Goal: Transaction & Acquisition: Purchase product/service

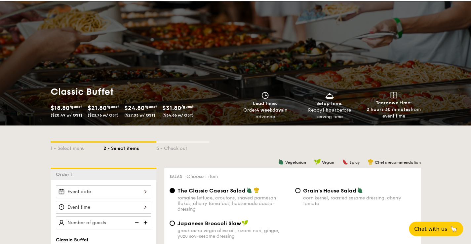
scroll to position [19, 0]
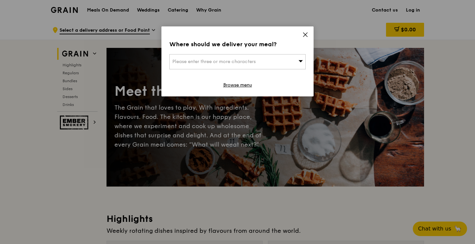
click at [308, 36] on icon at bounding box center [305, 35] width 6 height 6
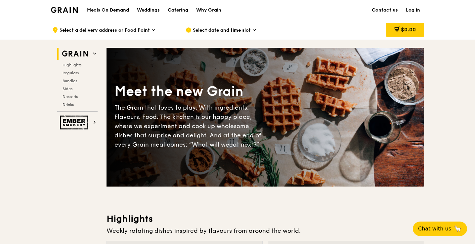
click at [120, 9] on h1 "Meals On Demand" at bounding box center [108, 10] width 42 height 7
click at [144, 10] on div "Weddings" at bounding box center [148, 10] width 23 height 20
click at [179, 12] on div "Catering" at bounding box center [178, 10] width 21 height 20
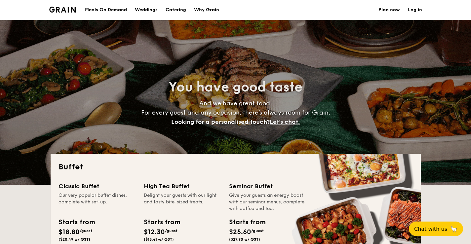
select select
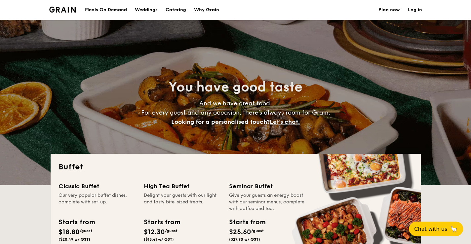
click at [171, 10] on h1 "Catering" at bounding box center [176, 10] width 21 height 20
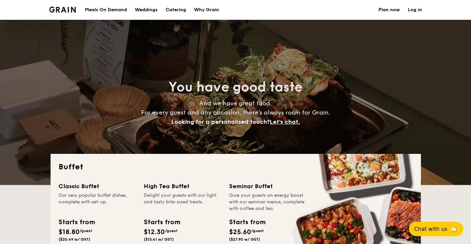
click at [391, 10] on link "Plan now" at bounding box center [389, 10] width 21 height 20
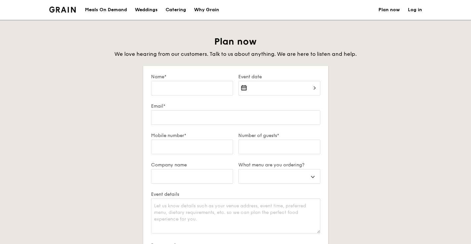
select select
click at [183, 10] on div "Catering" at bounding box center [176, 10] width 21 height 20
select select
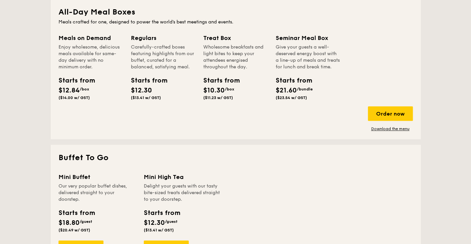
scroll to position [406, 0]
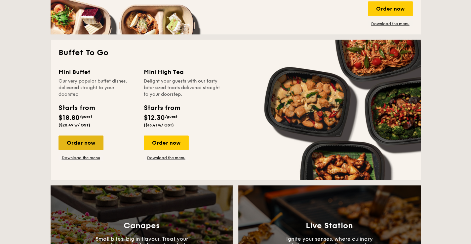
click at [65, 139] on div "Order now" at bounding box center [81, 143] width 45 height 15
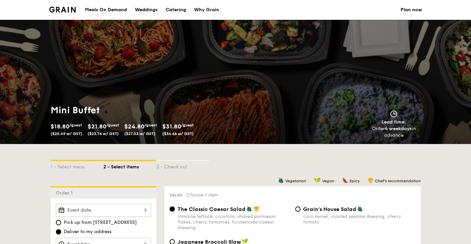
click at [182, 11] on div "Catering" at bounding box center [176, 10] width 21 height 20
select select
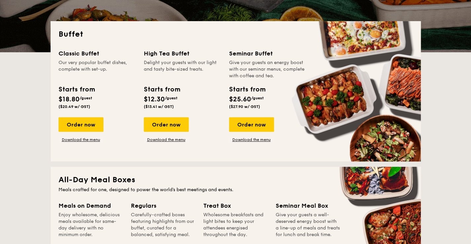
scroll to position [133, 0]
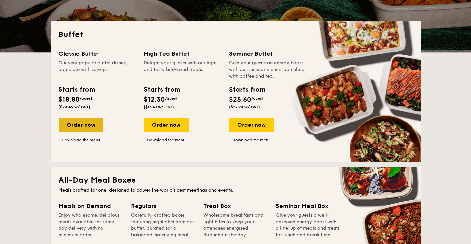
click at [76, 128] on div "Order now" at bounding box center [81, 125] width 45 height 15
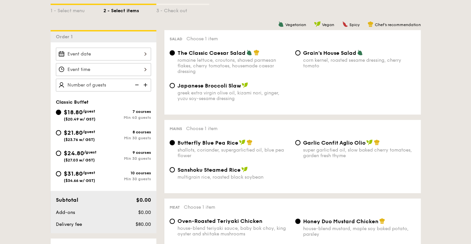
scroll to position [156, 0]
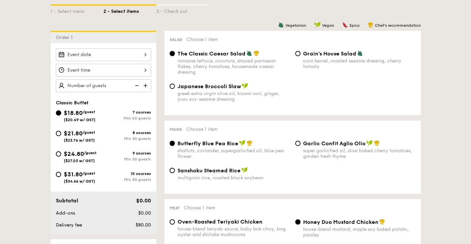
click at [123, 138] on div "Min 30 guests" at bounding box center [128, 139] width 48 height 5
click at [61, 136] on input "$21.80 /guest ($23.76 w/ GST) 8 courses Min 30 guests" at bounding box center [58, 133] width 5 height 5
radio input "true"
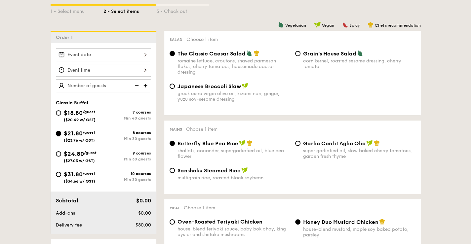
radio input "true"
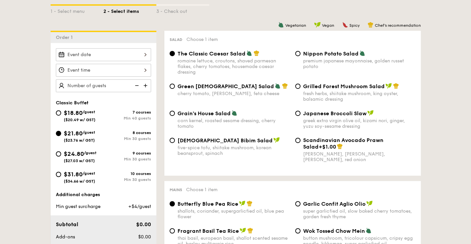
click at [127, 117] on div "Min 40 guests" at bounding box center [128, 118] width 48 height 5
click at [61, 116] on input "$18.80 /guest ($20.49 w/ GST) 7 courses Min 40 guests" at bounding box center [58, 112] width 5 height 5
radio input "true"
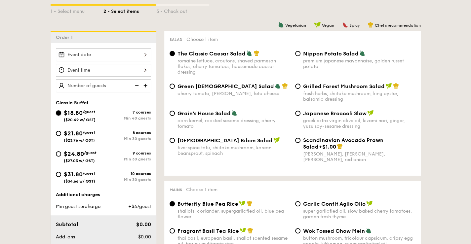
radio input "true"
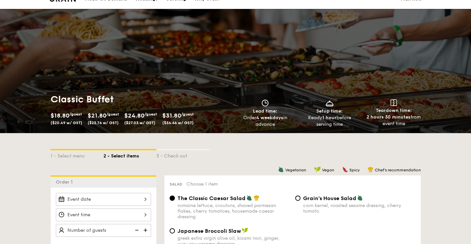
scroll to position [0, 0]
